Goal: Find specific page/section: Find specific page/section

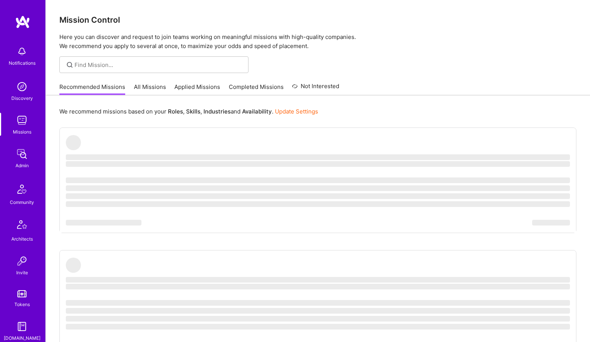
click at [12, 160] on link "Admin" at bounding box center [21, 157] width 47 height 23
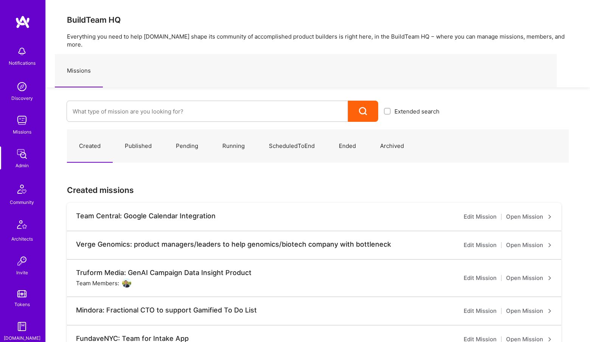
click at [30, 153] on link "Admin" at bounding box center [21, 157] width 47 height 23
click at [119, 102] on input at bounding box center [207, 111] width 269 height 19
type input "kpmg"
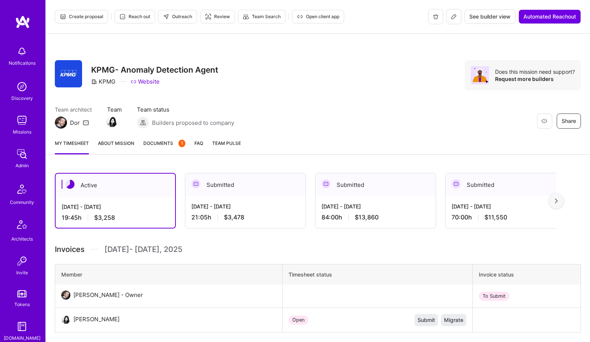
scroll to position [0, 9]
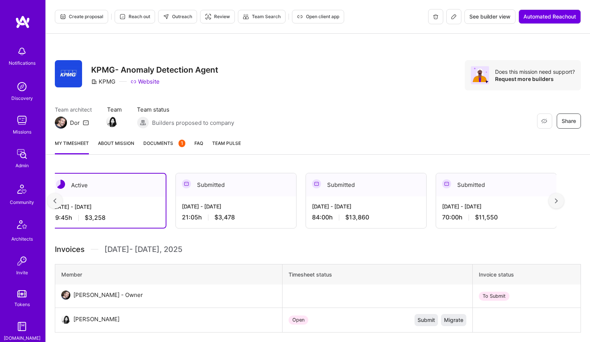
click at [411, 190] on div "Submitted" at bounding box center [366, 184] width 120 height 23
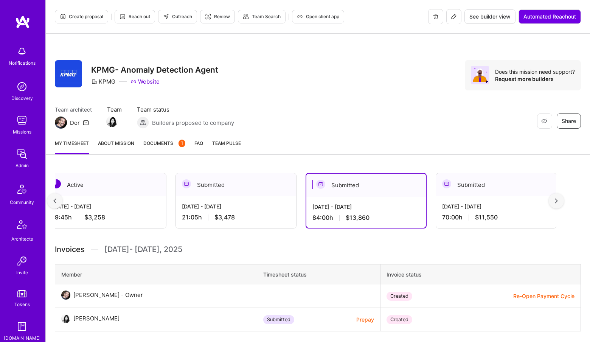
scroll to position [0, 0]
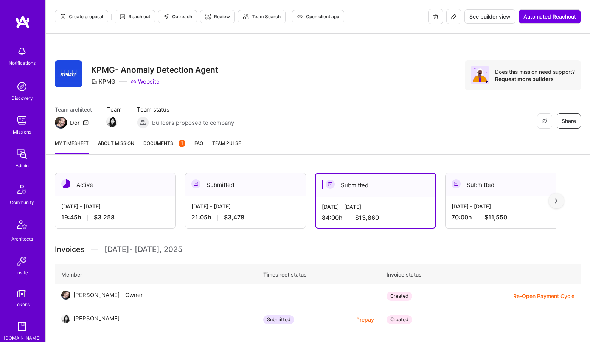
click at [561, 196] on div at bounding box center [555, 200] width 15 height 15
